Goal: Transaction & Acquisition: Download file/media

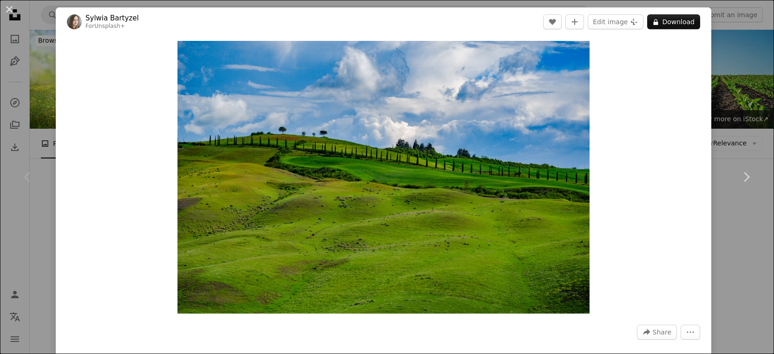
scroll to position [144, 0]
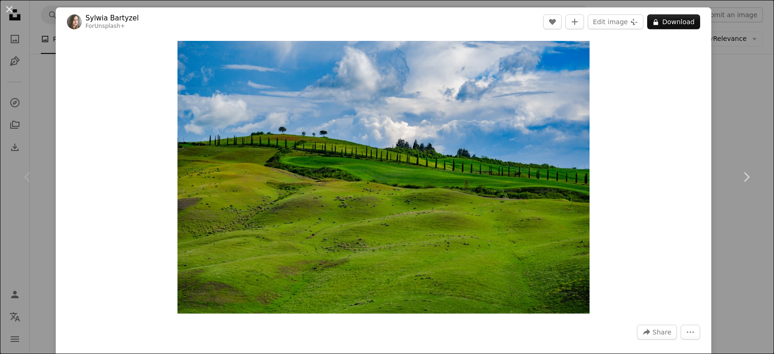
click at [756, 78] on div "An X shape Chevron left Chevron right [PERSON_NAME] For Unsplash+ A heart A plu…" at bounding box center [387, 177] width 774 height 354
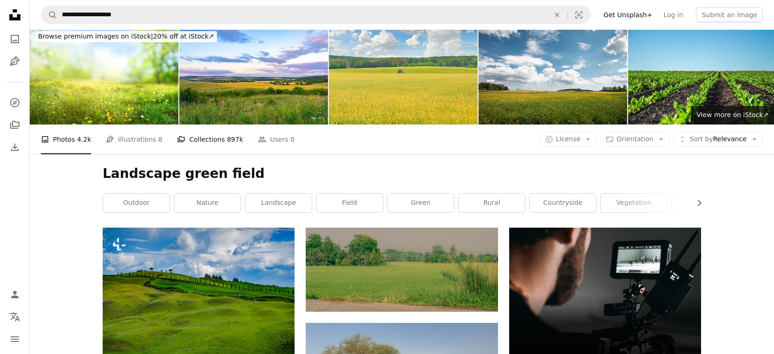
scroll to position [5, 0]
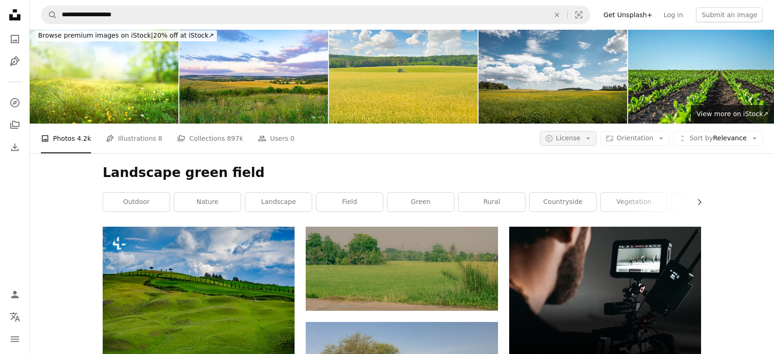
click at [570, 138] on span "License" at bounding box center [568, 137] width 25 height 7
drag, startPoint x: 577, startPoint y: 213, endPoint x: 599, endPoint y: 214, distance: 21.9
click at [577, 213] on span "Free" at bounding box center [592, 212] width 57 height 9
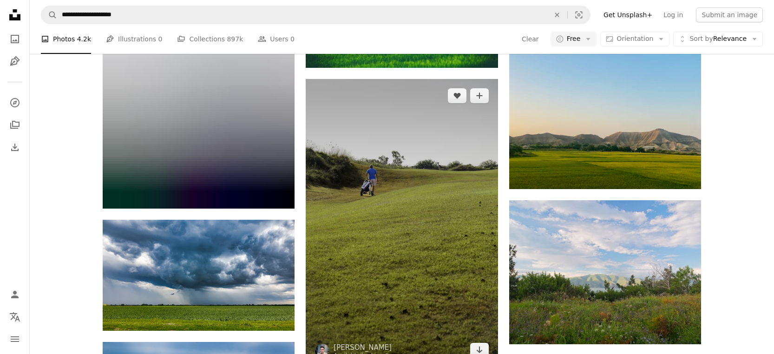
scroll to position [695, 0]
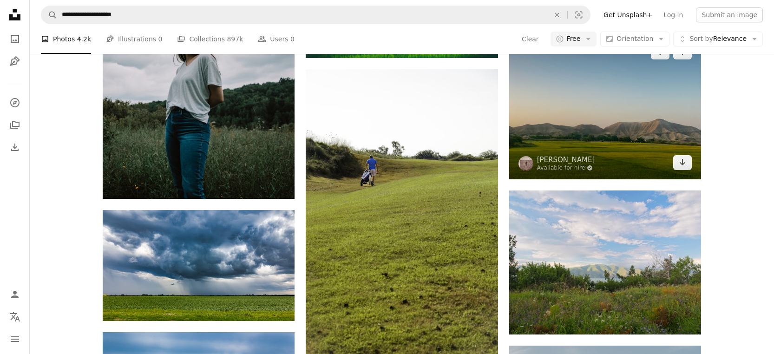
click at [590, 148] on img at bounding box center [605, 107] width 192 height 144
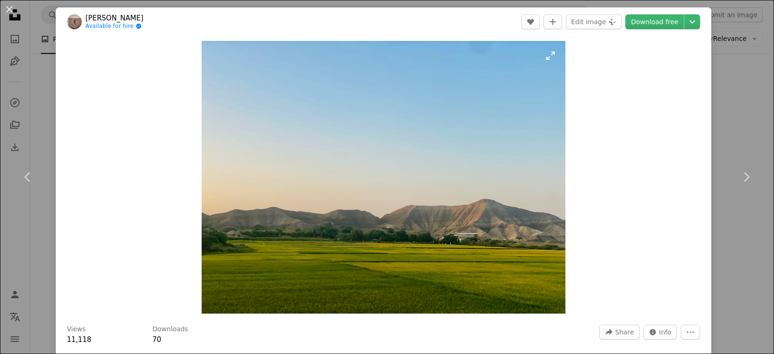
click at [437, 169] on img "Zoom in on this image" at bounding box center [384, 177] width 364 height 273
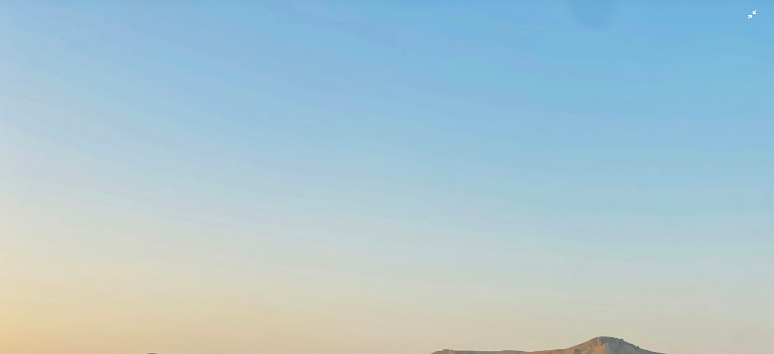
scroll to position [113, 0]
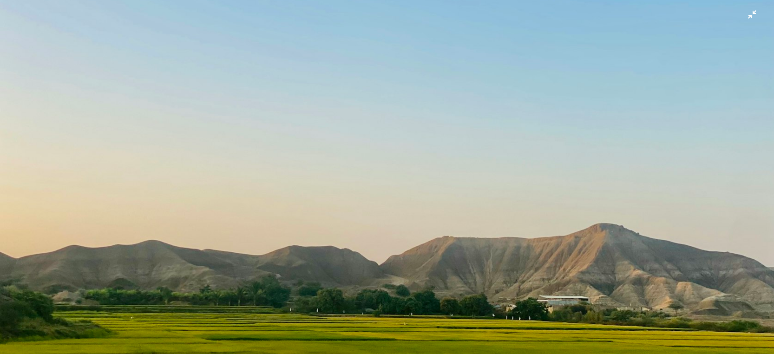
click at [754, 14] on img "Zoom out on this image" at bounding box center [387, 177] width 775 height 582
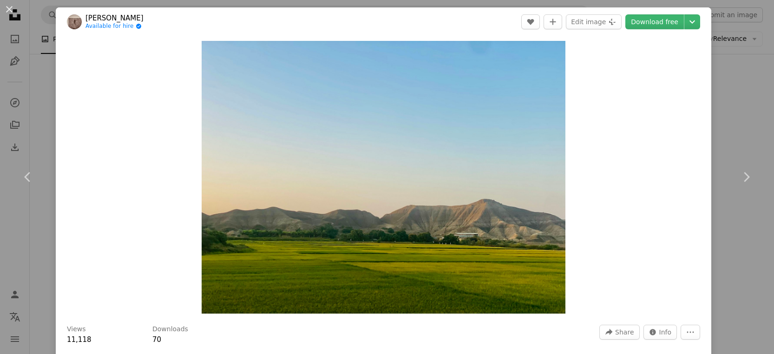
click at [739, 97] on div "An X shape Chevron left Chevron right [PERSON_NAME] Available for hire A checkm…" at bounding box center [387, 177] width 774 height 354
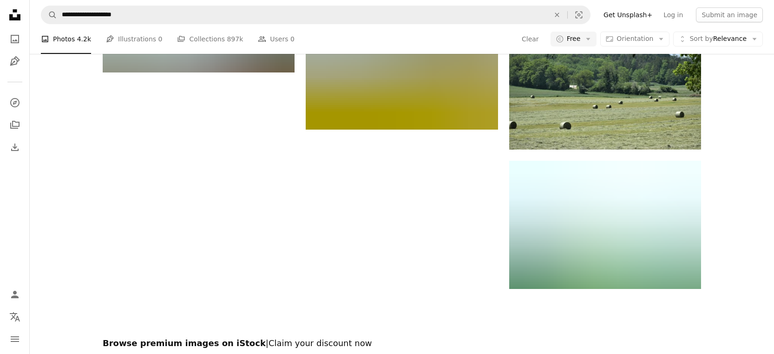
scroll to position [1223, 0]
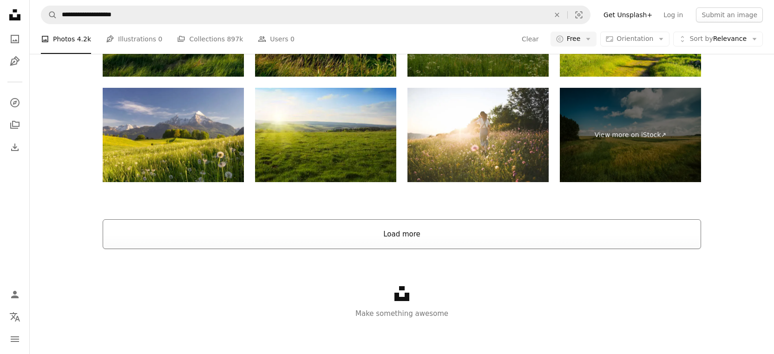
click at [424, 230] on button "Load more" at bounding box center [402, 234] width 598 height 30
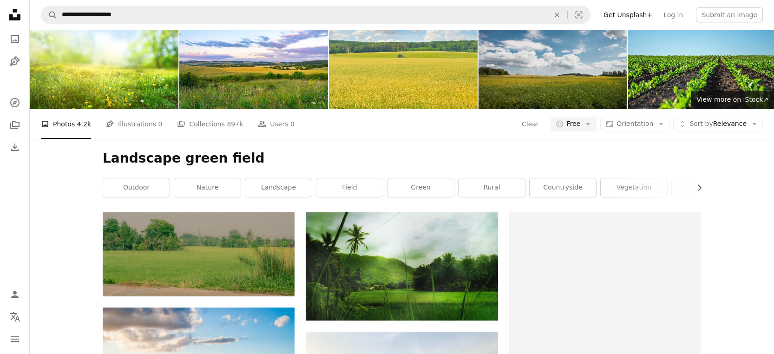
scroll to position [29, 0]
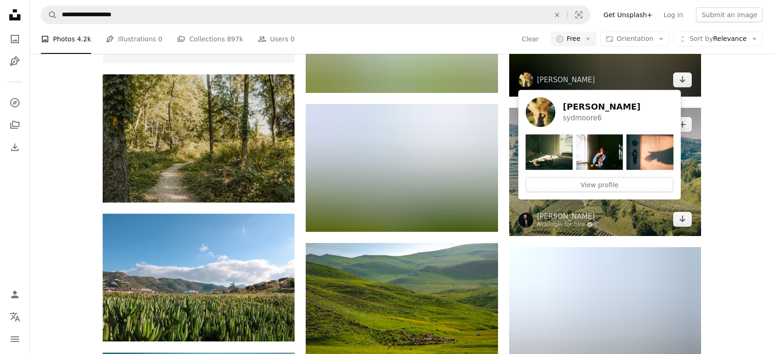
scroll to position [1939, 0]
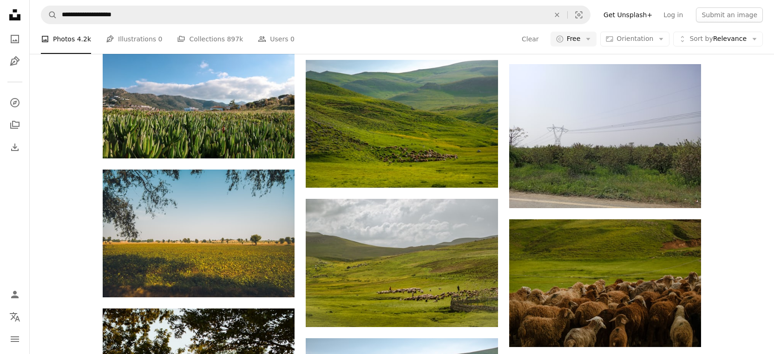
click at [718, 155] on div "A heart A plus sign Nicharrat Anantathirawat Arrow pointing down A heart A plus…" at bounding box center [402, 302] width 744 height 4213
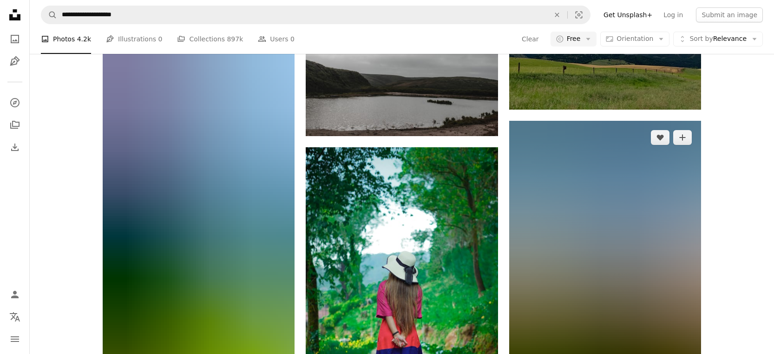
scroll to position [4450, 0]
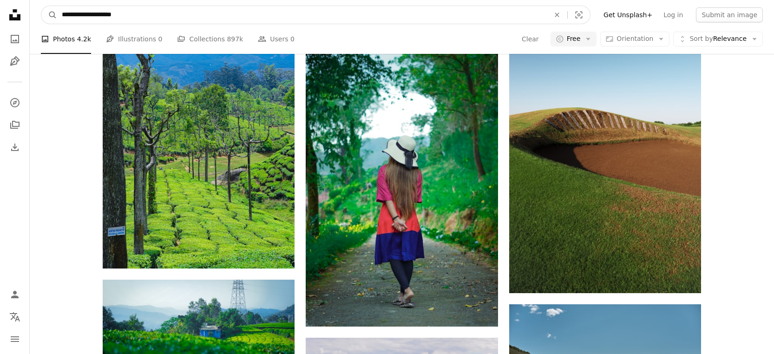
drag, startPoint x: 94, startPoint y: 13, endPoint x: -11, endPoint y: 13, distance: 105.0
click at [102, 11] on input "**********" at bounding box center [302, 15] width 490 height 18
type input "**********"
click at [49, 15] on button "A magnifying glass" at bounding box center [49, 15] width 16 height 18
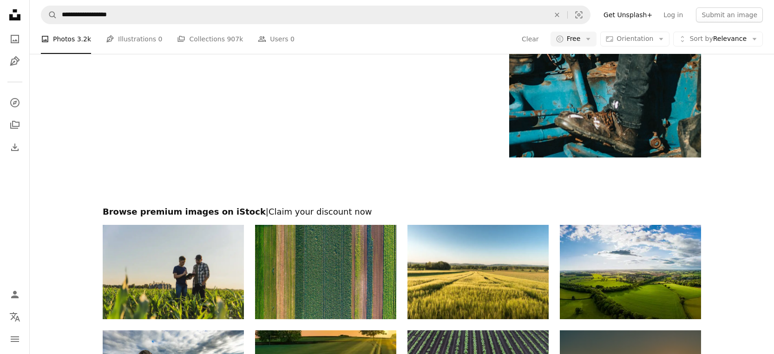
scroll to position [1576, 0]
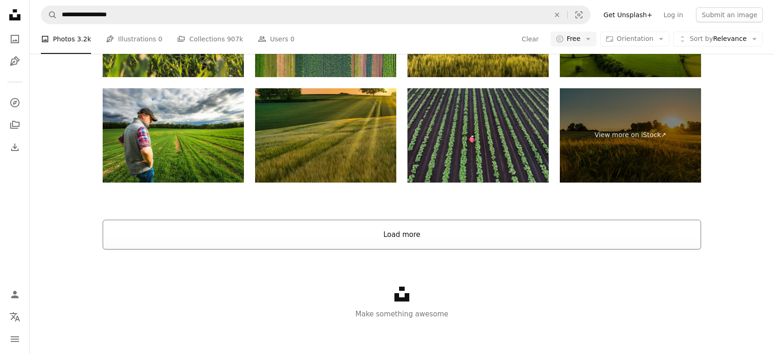
click at [419, 226] on button "Load more" at bounding box center [402, 235] width 598 height 30
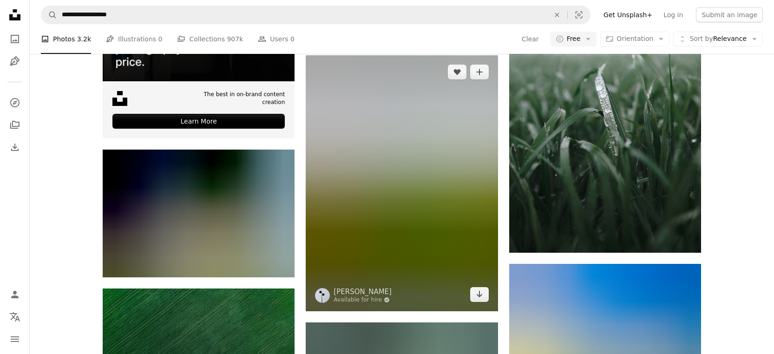
scroll to position [2214, 0]
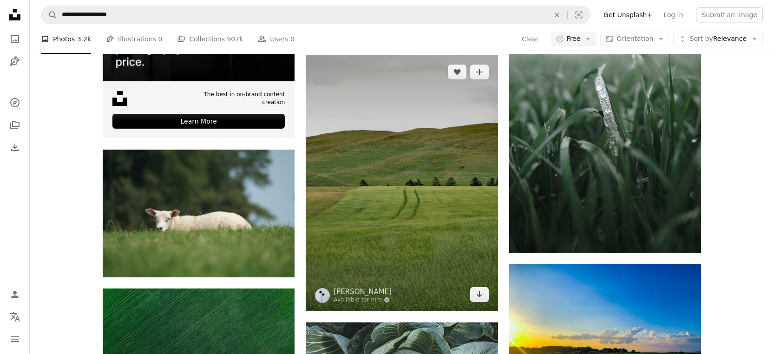
click at [424, 134] on img at bounding box center [402, 183] width 192 height 256
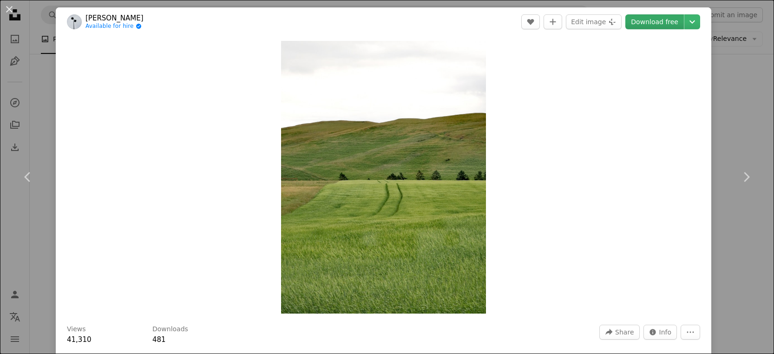
click at [682, 21] on link "Download free" at bounding box center [654, 21] width 59 height 15
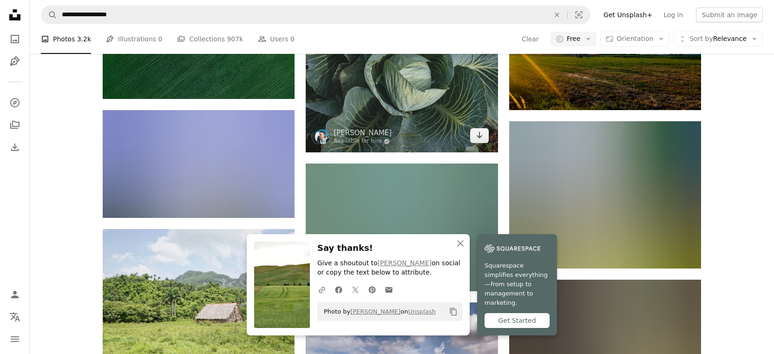
scroll to position [2514, 0]
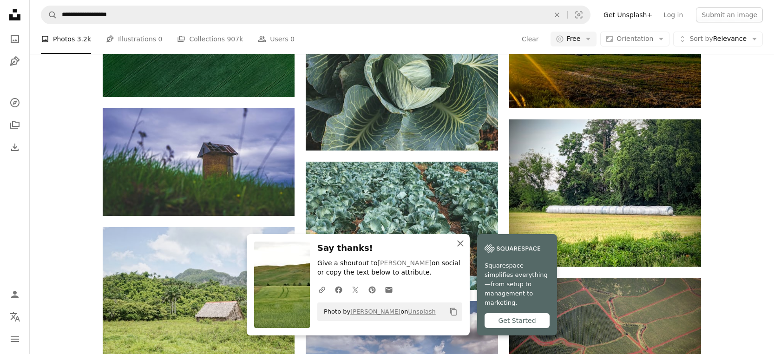
click at [463, 249] on icon "An X shape" at bounding box center [460, 243] width 11 height 11
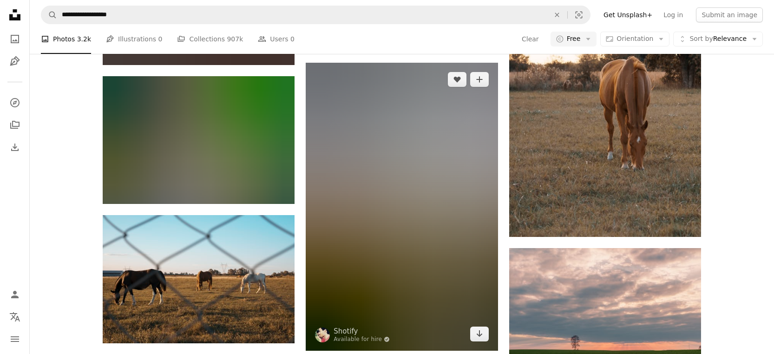
scroll to position [3399, 0]
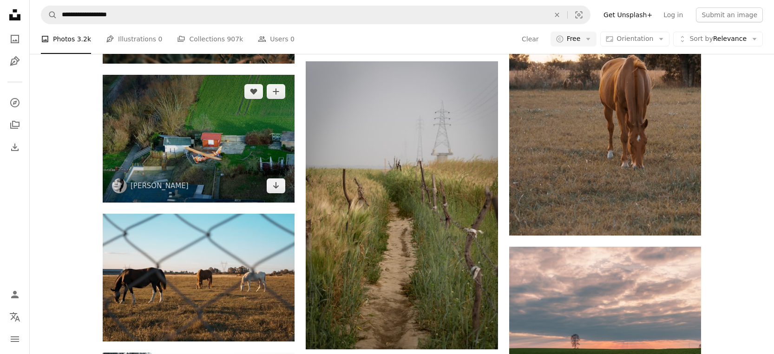
click at [245, 156] on img at bounding box center [199, 139] width 192 height 128
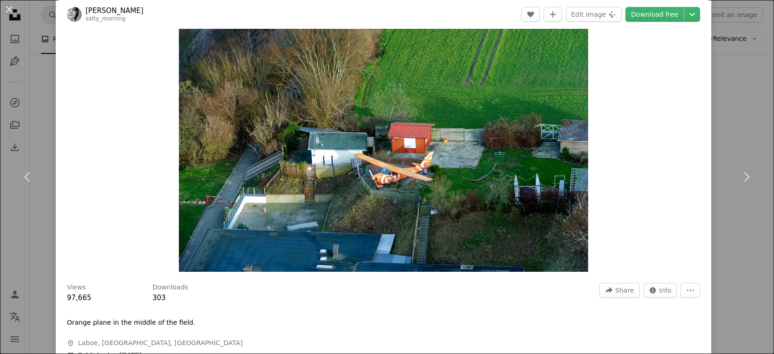
scroll to position [46, 0]
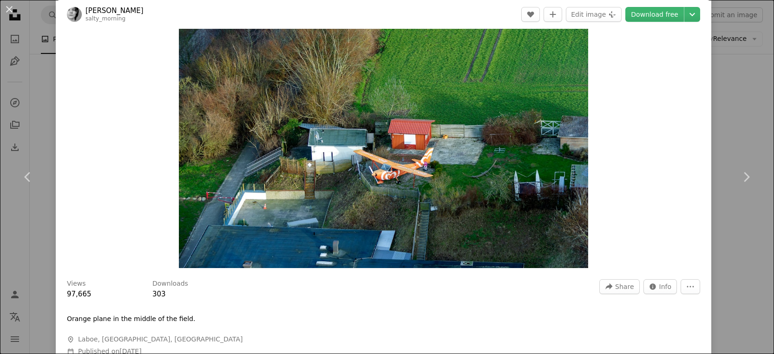
click at [407, 147] on img "Zoom in on this image" at bounding box center [383, 131] width 409 height 273
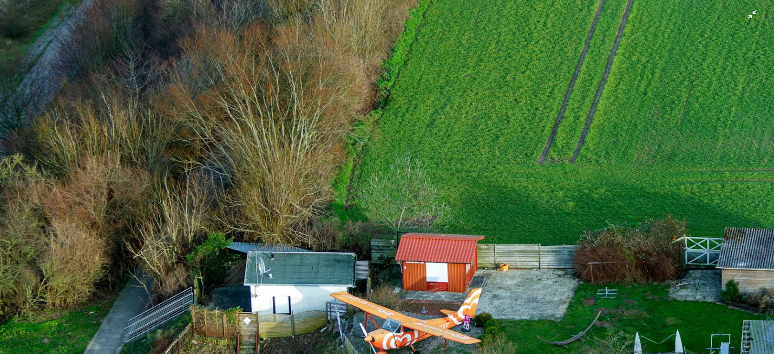
scroll to position [81, 0]
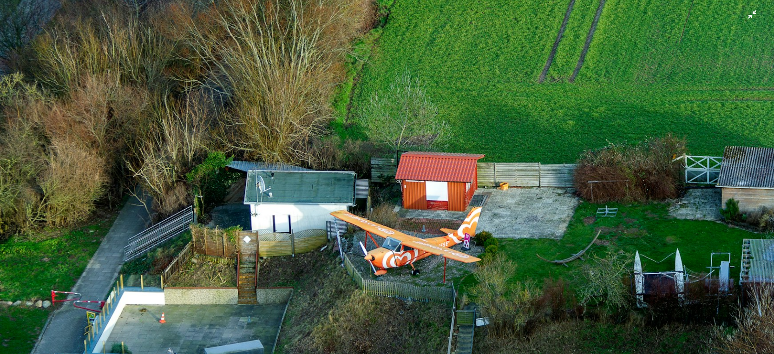
click at [407, 147] on img "Zoom out on this image" at bounding box center [387, 176] width 775 height 517
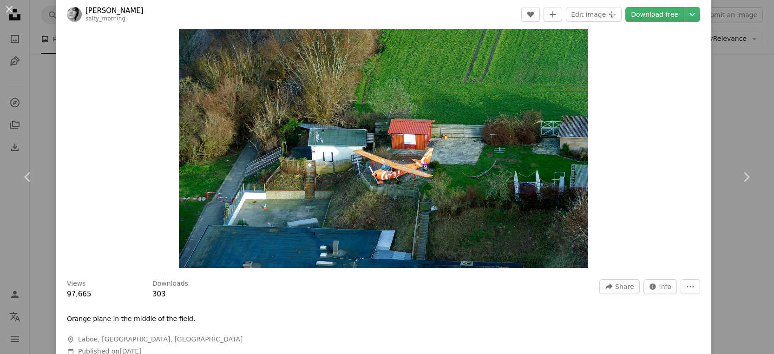
scroll to position [41, 0]
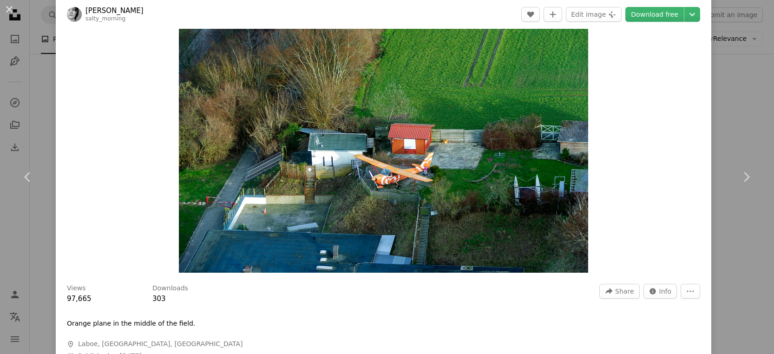
click at [730, 78] on div "An X shape Chevron left Chevron right [PERSON_NAME] salty_morning A heart A plu…" at bounding box center [387, 177] width 774 height 354
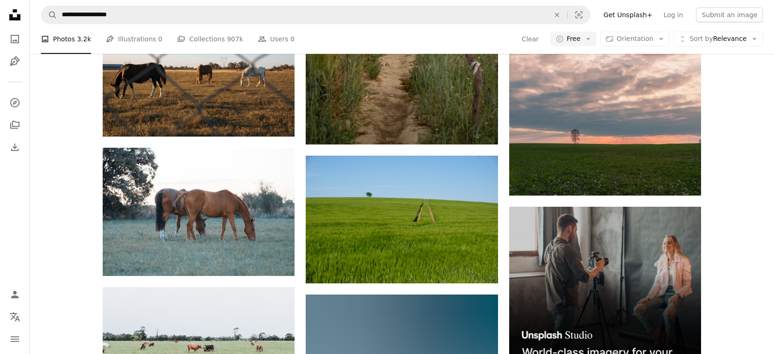
scroll to position [3604, 0]
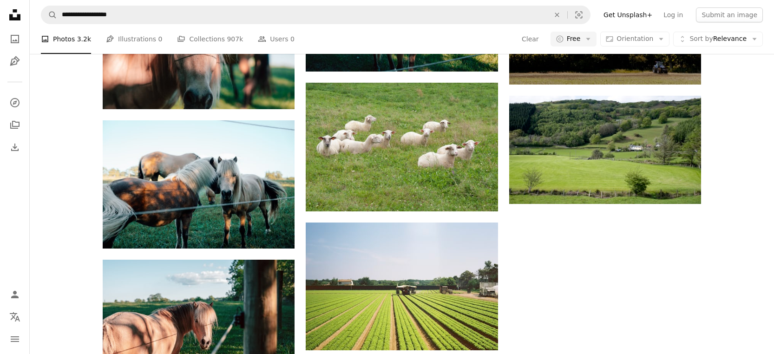
scroll to position [4578, 0]
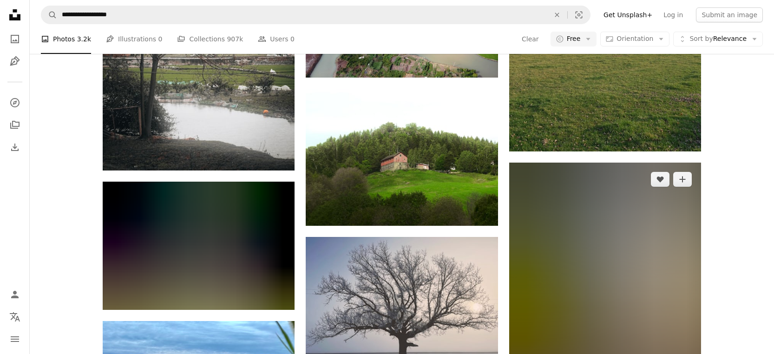
scroll to position [5369, 0]
